Goal: Find specific page/section: Find specific page/section

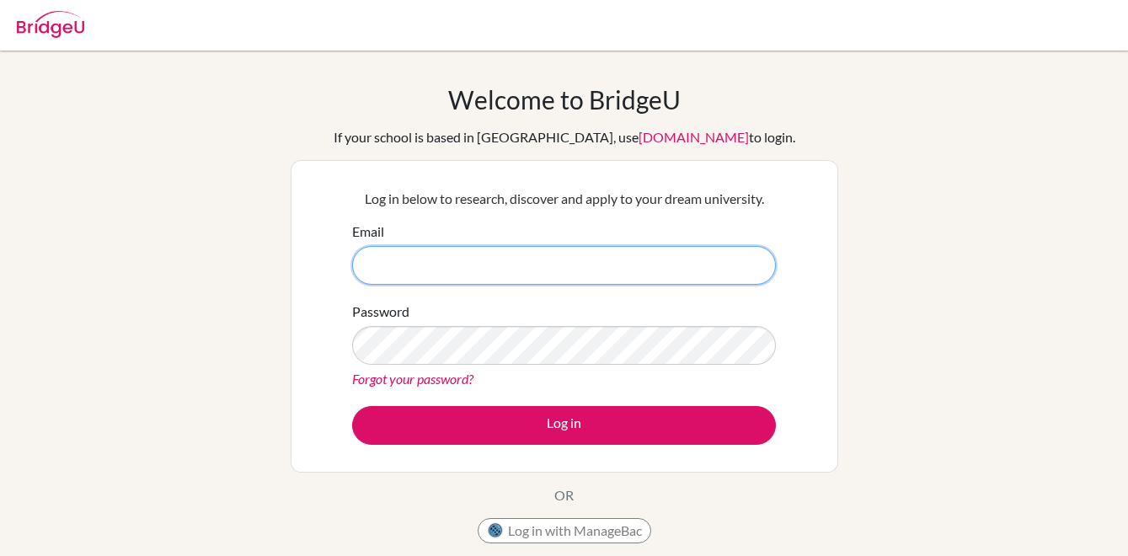
click at [462, 280] on input "Email" at bounding box center [564, 265] width 424 height 39
type input "wclarke@ris.ae"
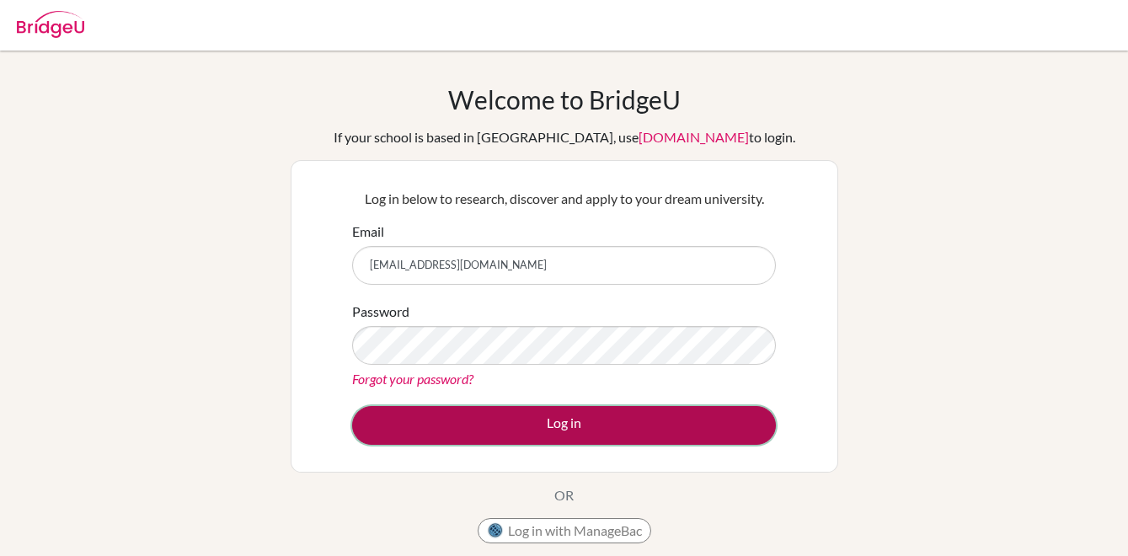
click at [515, 435] on button "Log in" at bounding box center [564, 425] width 424 height 39
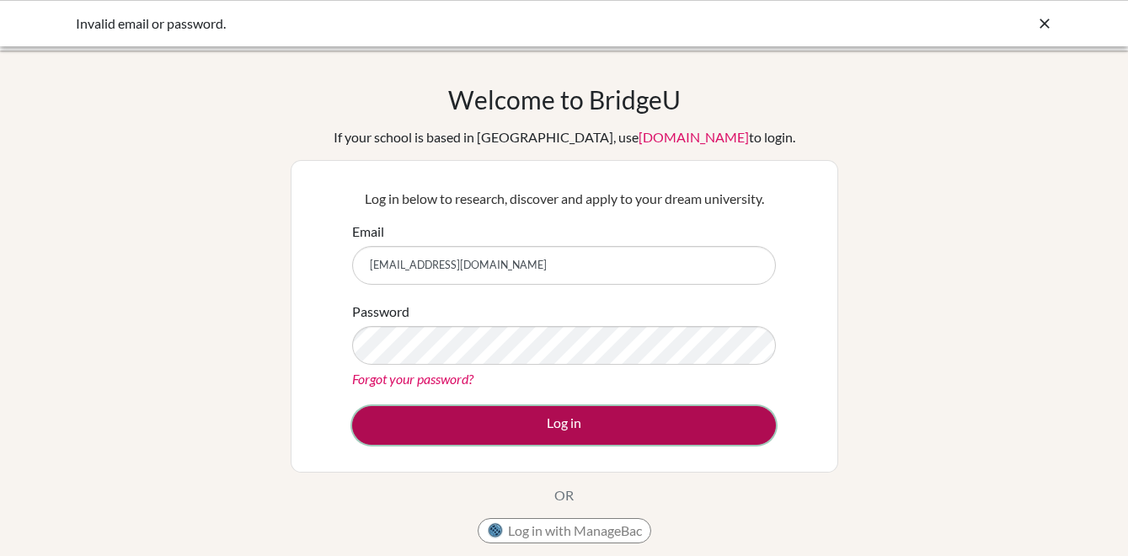
click at [486, 423] on button "Log in" at bounding box center [564, 425] width 424 height 39
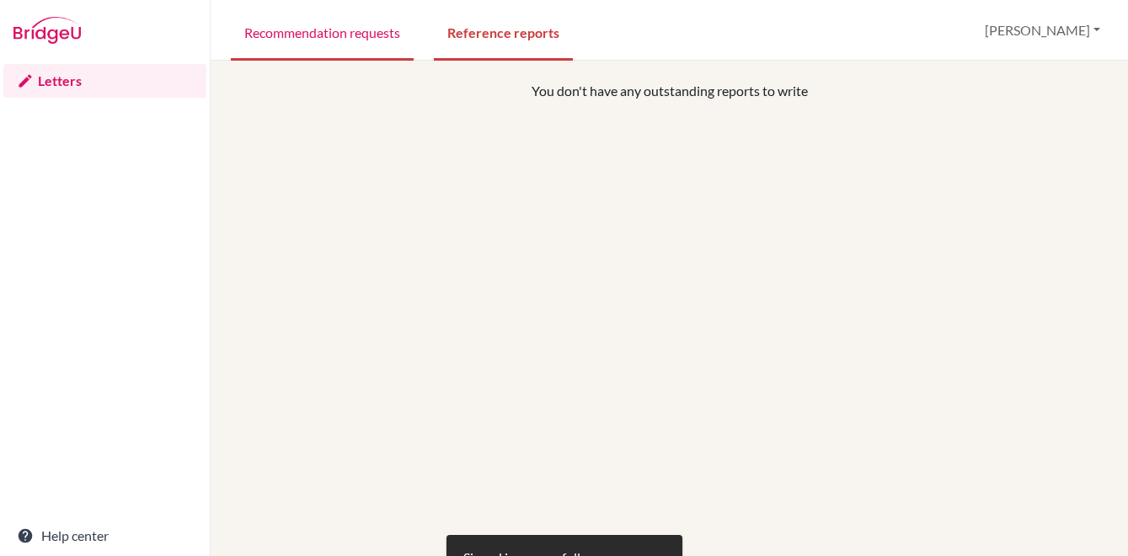
click at [369, 45] on link "Recommendation requests" at bounding box center [322, 32] width 183 height 58
